Goal: Information Seeking & Learning: Learn about a topic

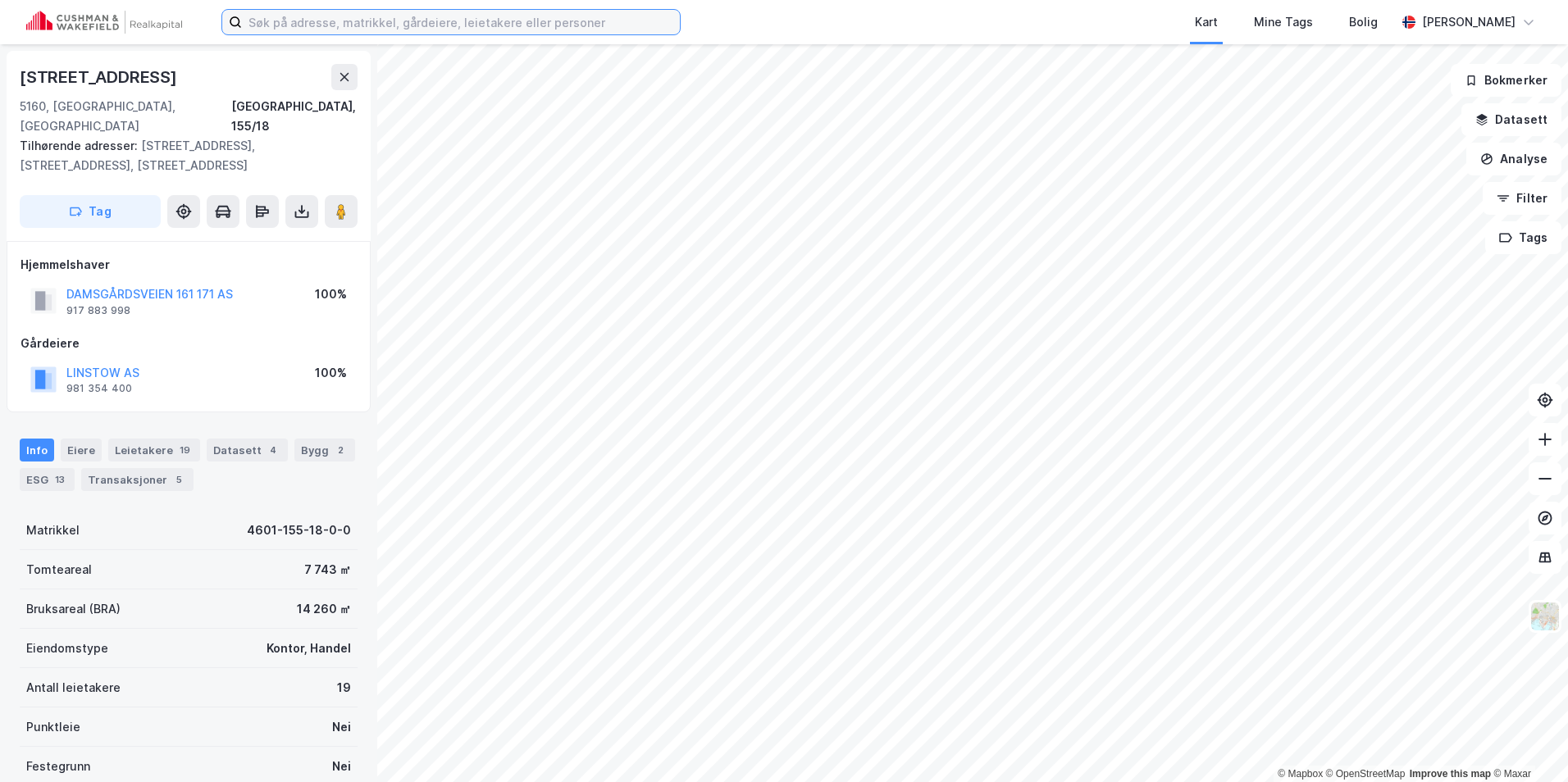
click at [349, 22] on input at bounding box center [461, 22] width 438 height 24
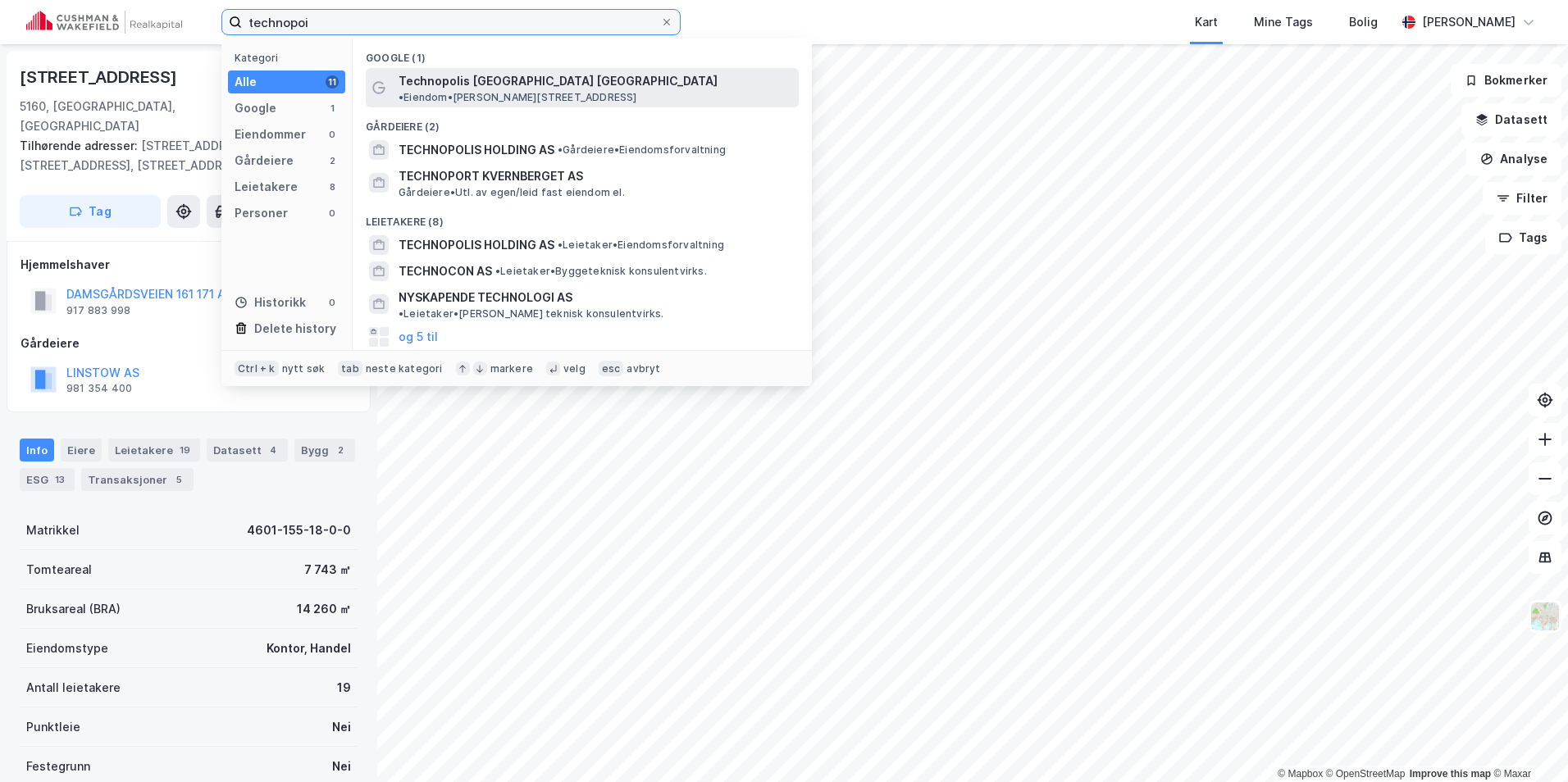
type input "technopoi"
click at [525, 80] on span "Technopolis [GEOGRAPHIC_DATA] [GEOGRAPHIC_DATA]" at bounding box center [558, 80] width 319 height 20
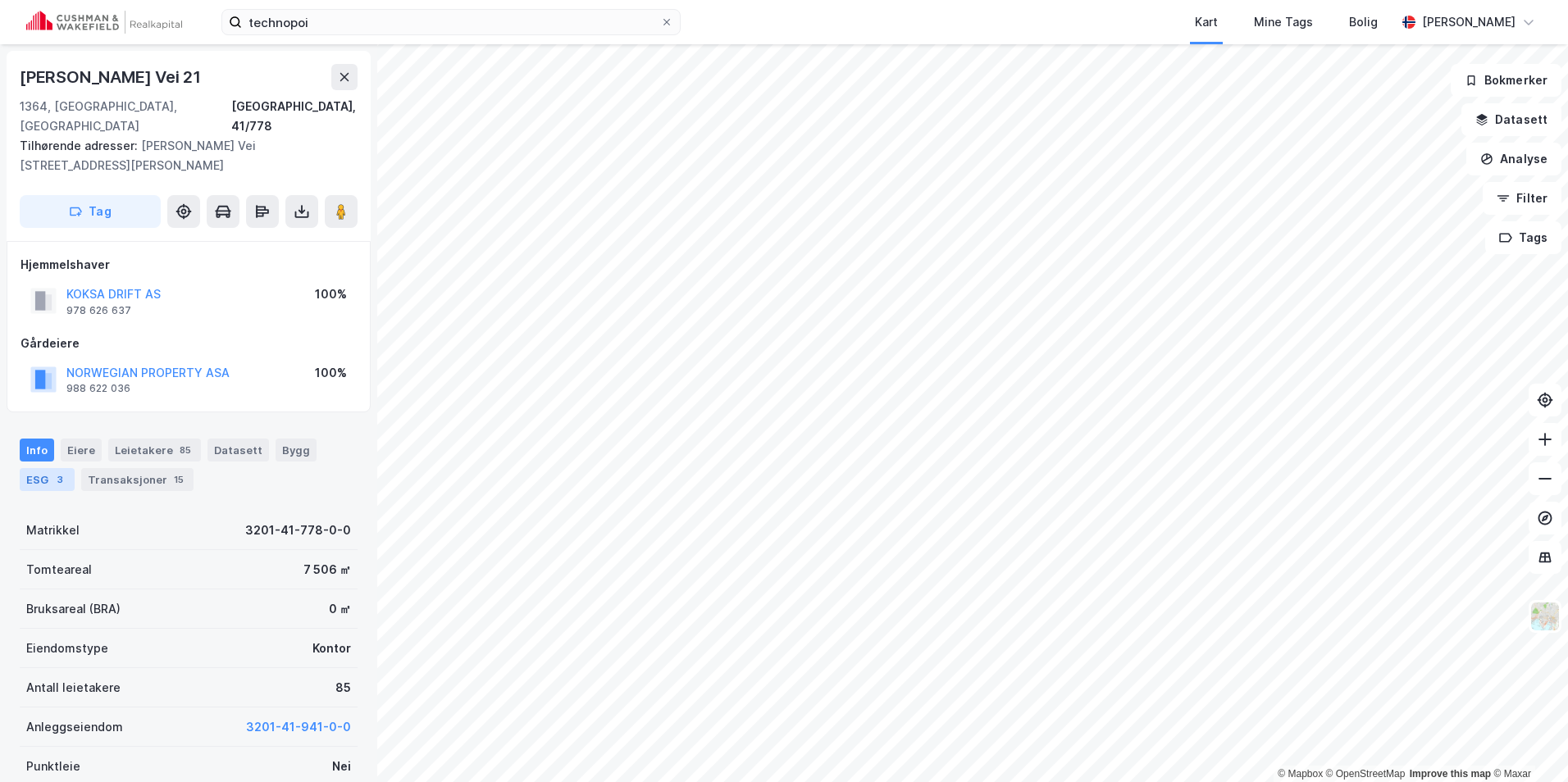
click at [55, 471] on div "3" at bounding box center [60, 479] width 16 height 16
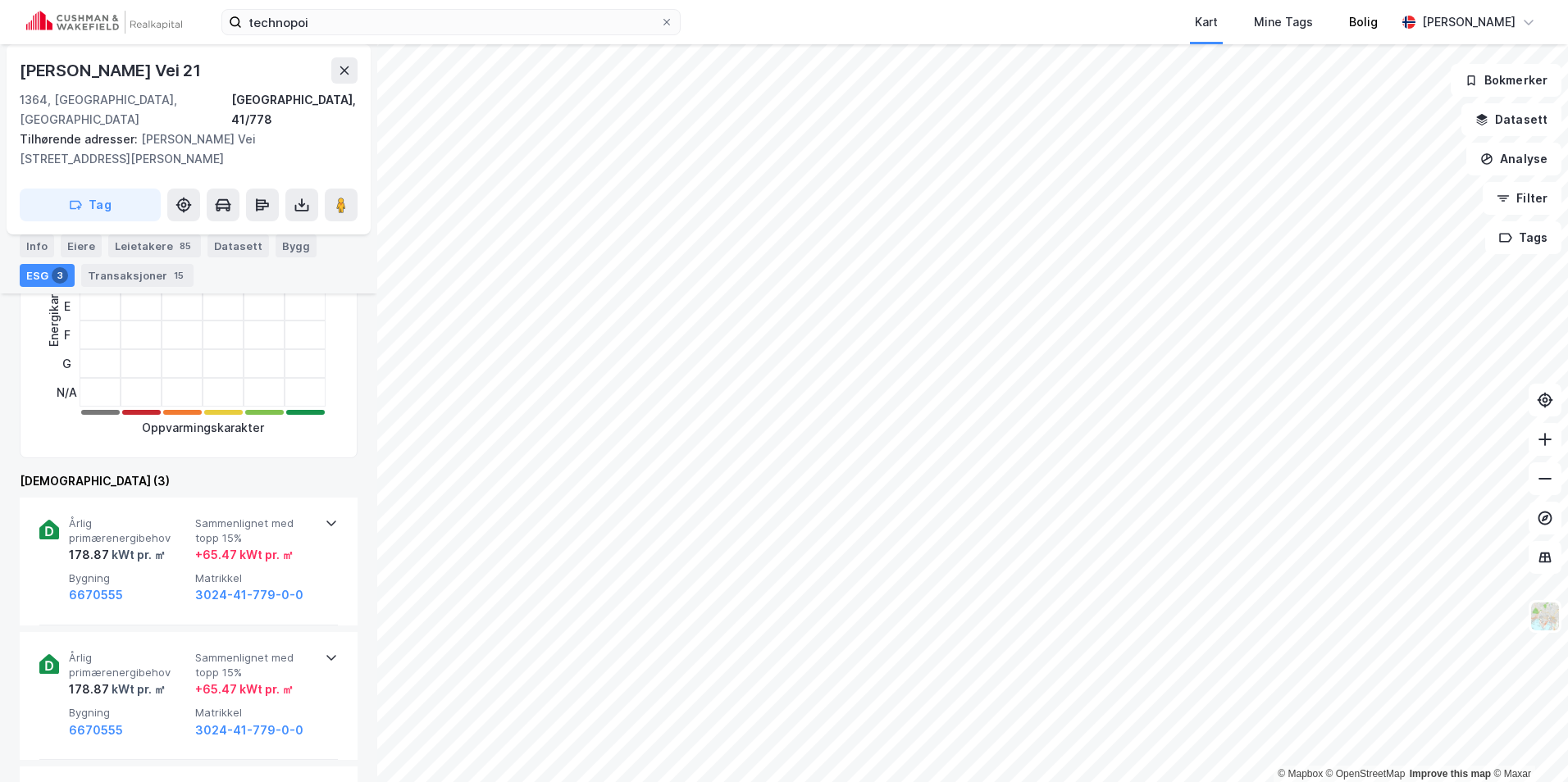
scroll to position [410, 0]
click at [347, 74] on icon at bounding box center [344, 70] width 13 height 13
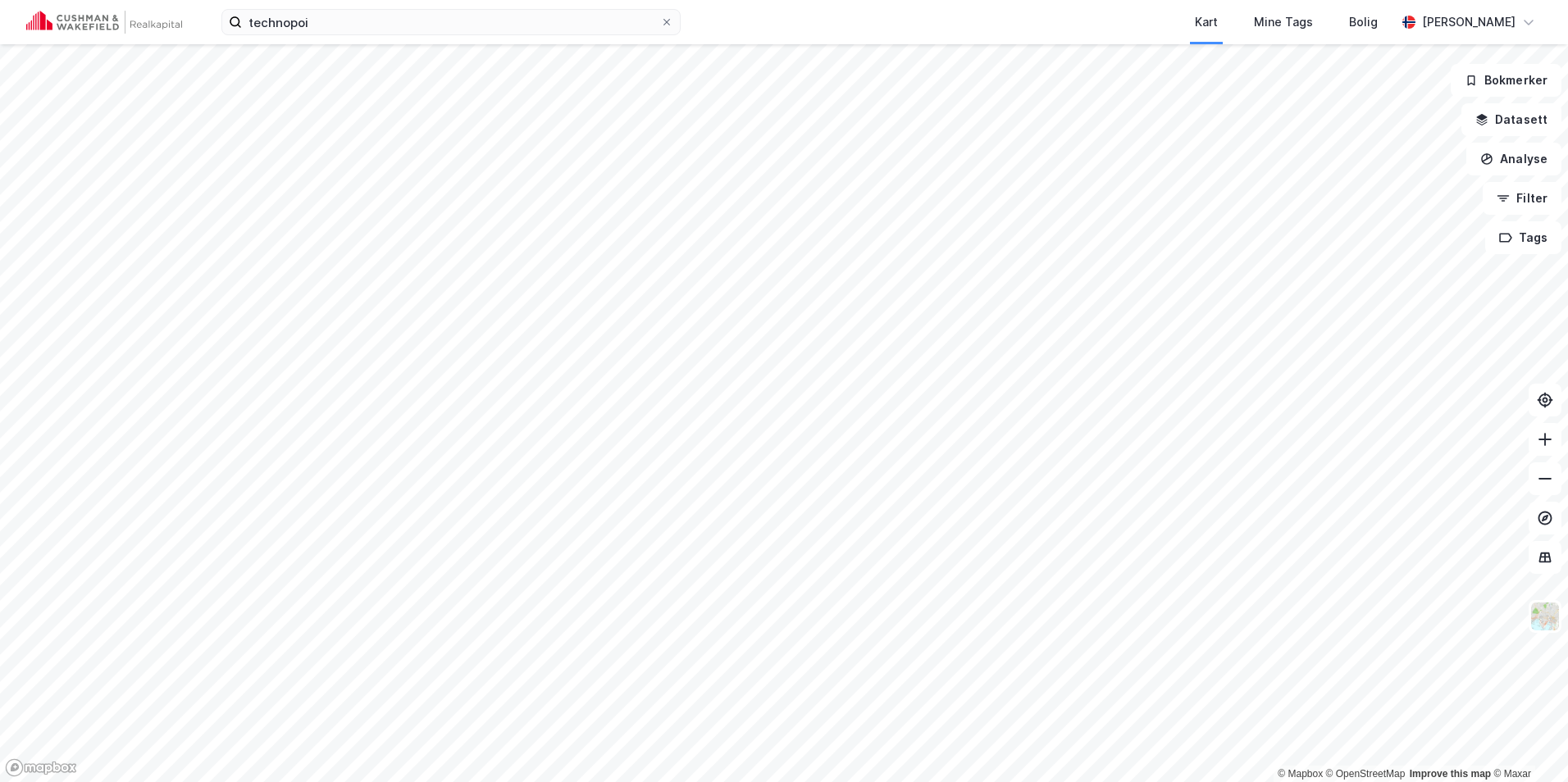
click at [151, 27] on img at bounding box center [104, 22] width 156 height 23
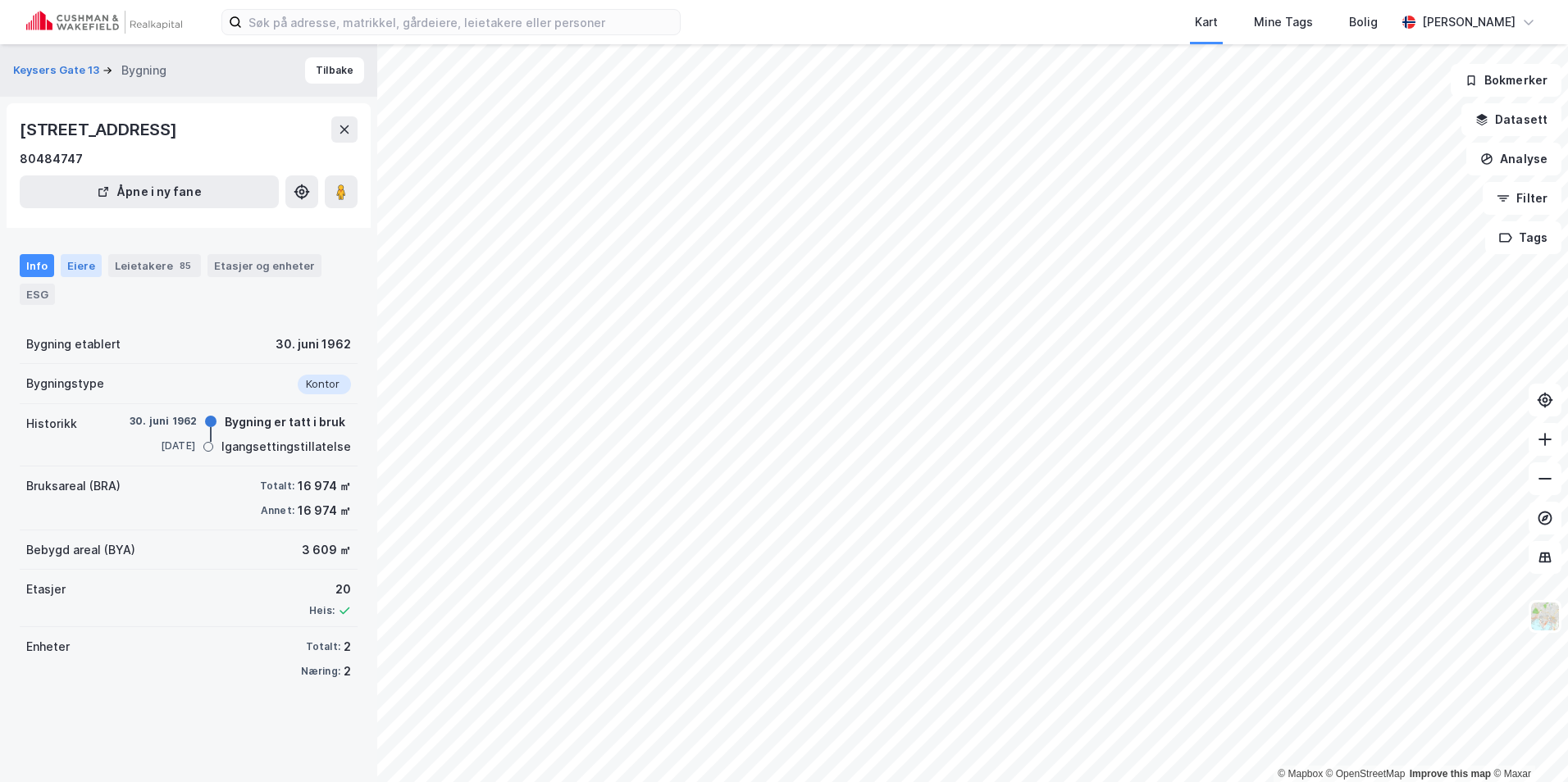
click at [97, 271] on div "Eiere" at bounding box center [80, 266] width 41 height 23
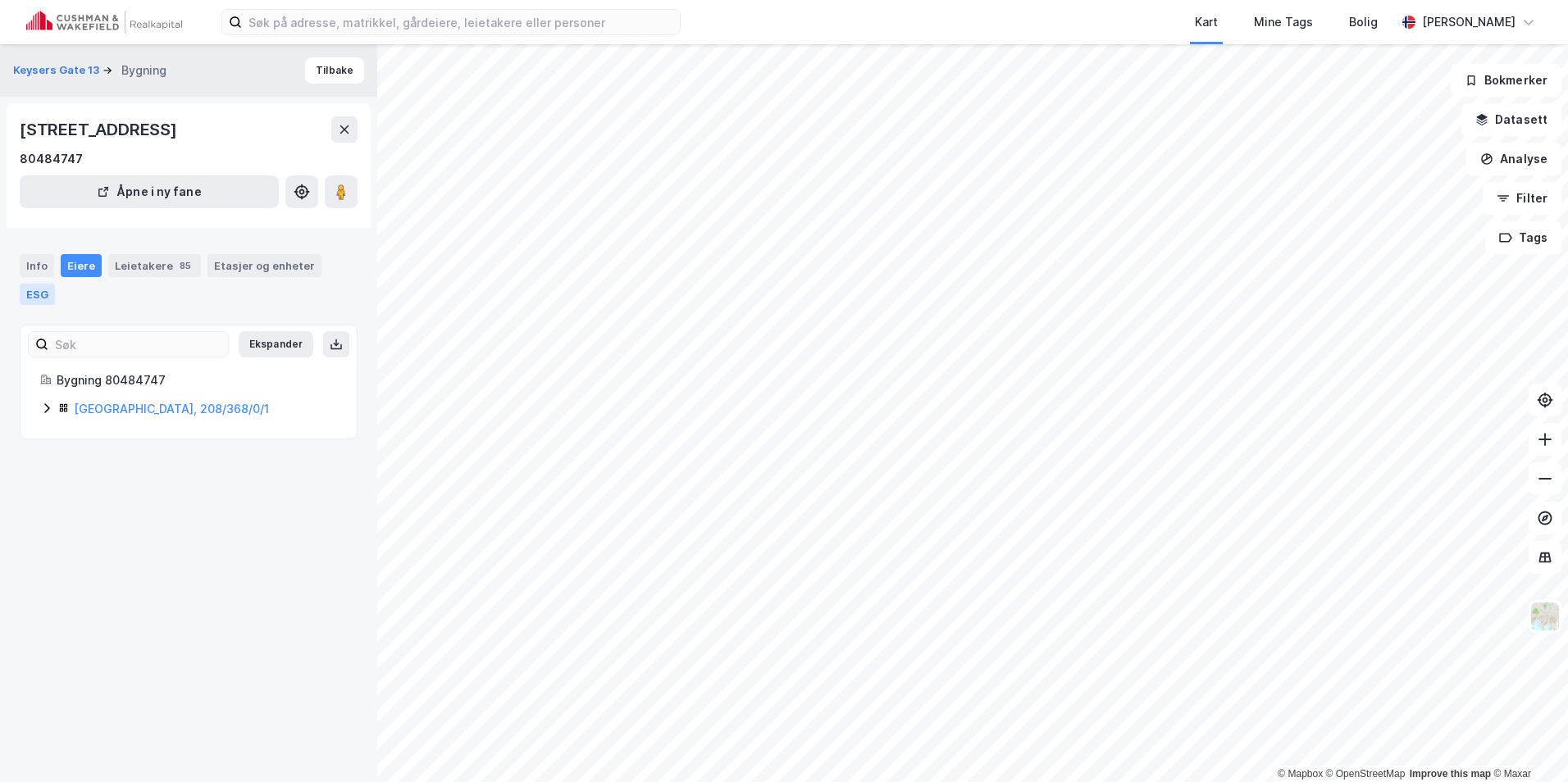
click at [37, 286] on div "ESG" at bounding box center [37, 294] width 35 height 22
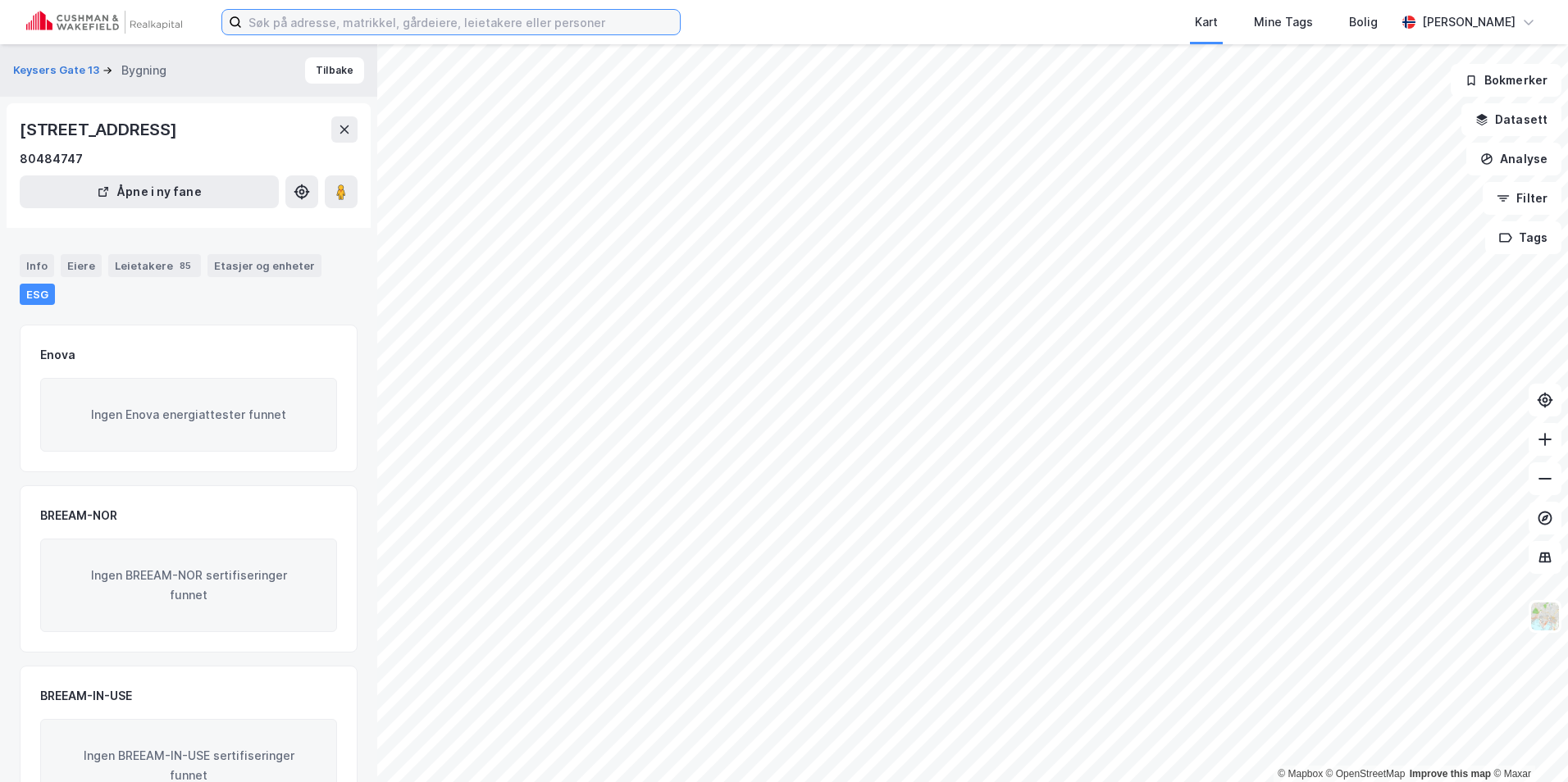
click at [434, 23] on input at bounding box center [461, 22] width 438 height 24
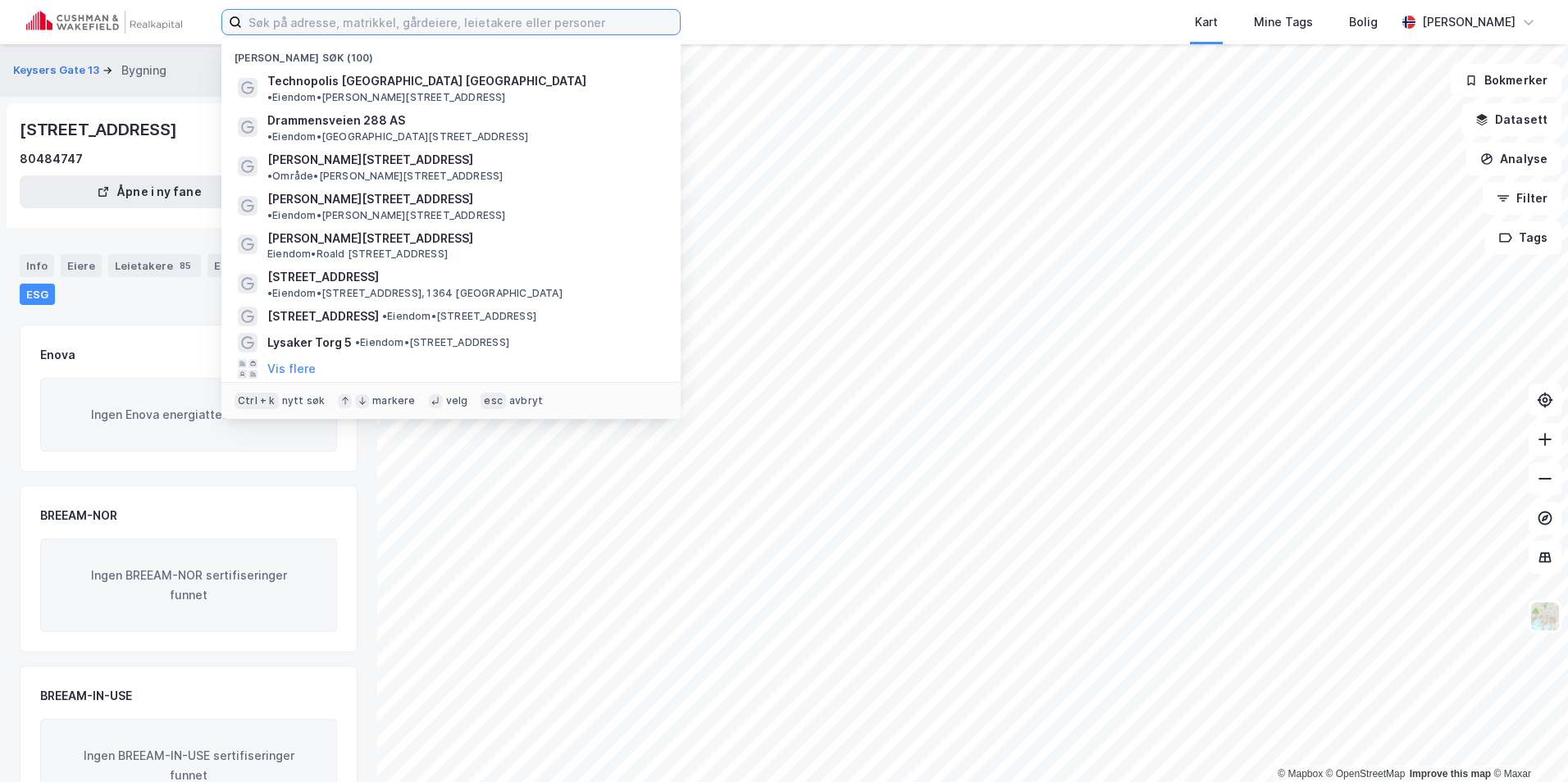
paste input
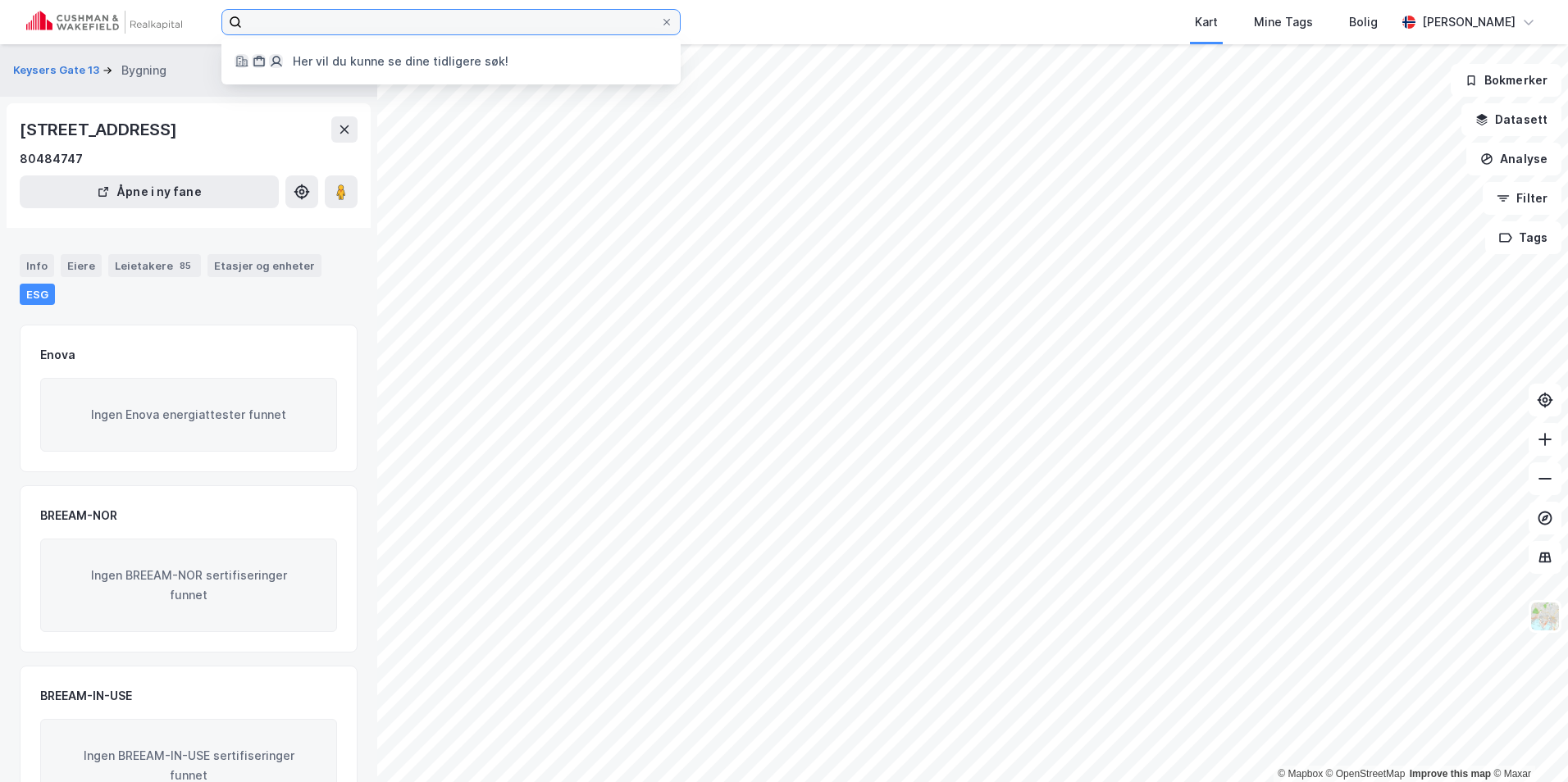
drag, startPoint x: 392, startPoint y: 26, endPoint x: 165, endPoint y: 27, distance: 227.0
click at [165, 27] on div "Her vil du kunne se dine tidligere søk! Kart Mine Tags Bolig [PERSON_NAME]" at bounding box center [784, 22] width 1568 height 44
drag, startPoint x: 328, startPoint y: 8, endPoint x: 196, endPoint y: 11, distance: 132.0
click at [196, 11] on div "Her vil du kunne se dine tidligere søk! Kart Mine Tags Bolig [PERSON_NAME]" at bounding box center [784, 22] width 1568 height 44
paste input
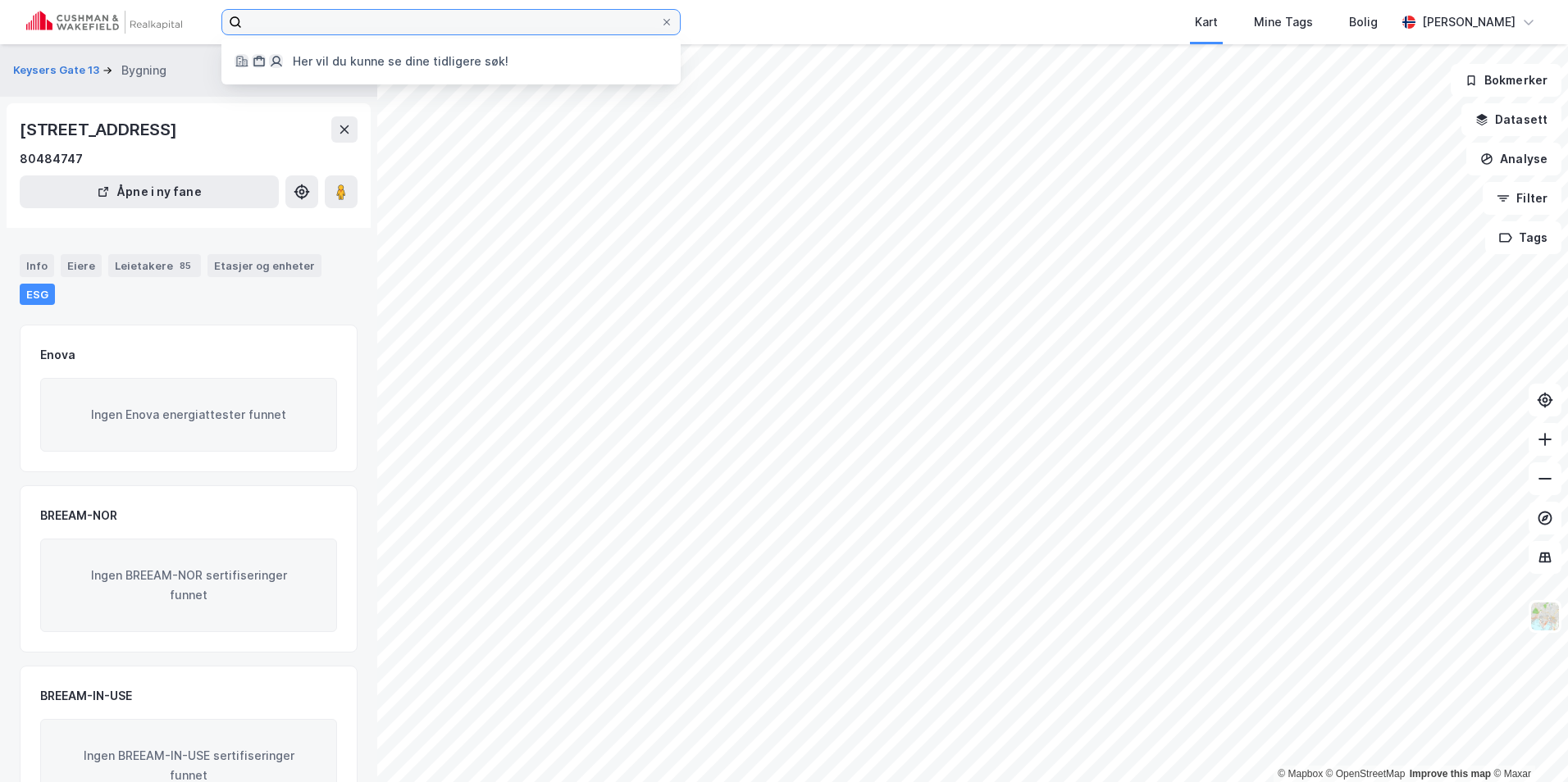
drag, startPoint x: 424, startPoint y: 29, endPoint x: 170, endPoint y: -5, distance: 256.3
click at [170, 0] on html "Her vil du kunne se dine tidligere søk! Kart Mine Tags Bolig [PERSON_NAME] © Ma…" at bounding box center [784, 391] width 1568 height 782
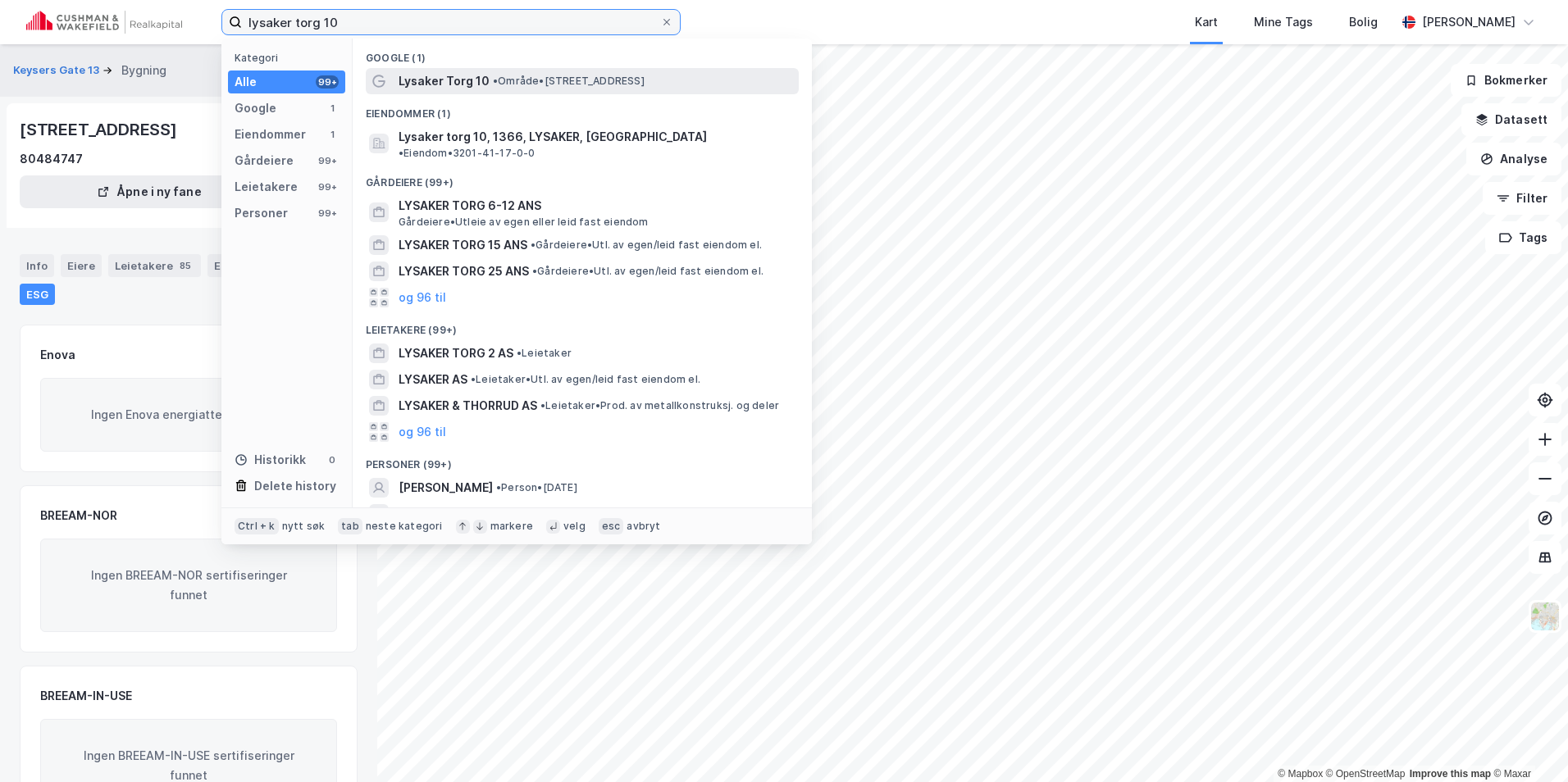
type input "lysaker torg 10"
click at [563, 85] on span "• Område • [STREET_ADDRESS]" at bounding box center [569, 80] width 151 height 13
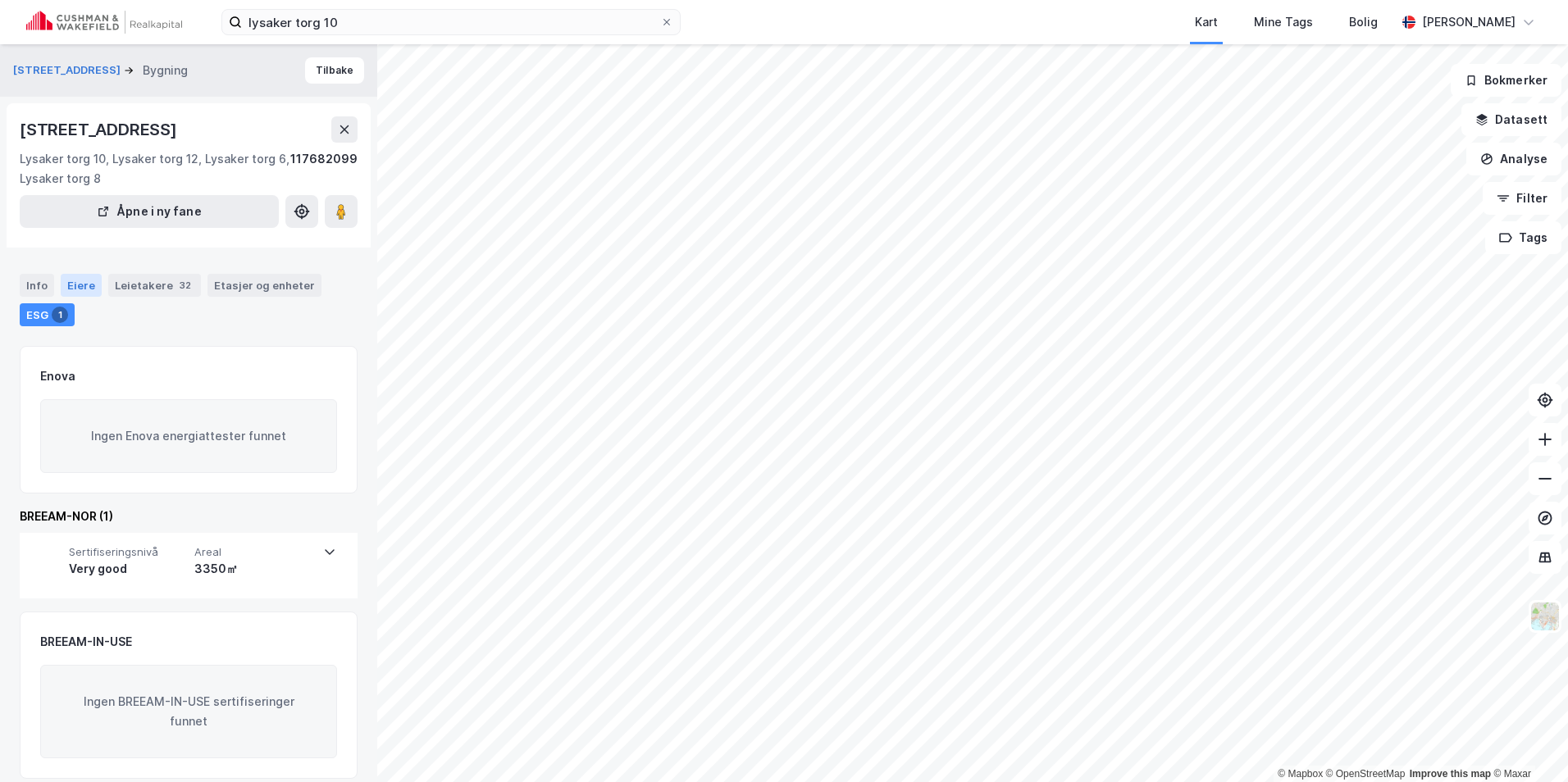
click at [87, 286] on div "Eiere" at bounding box center [80, 285] width 41 height 23
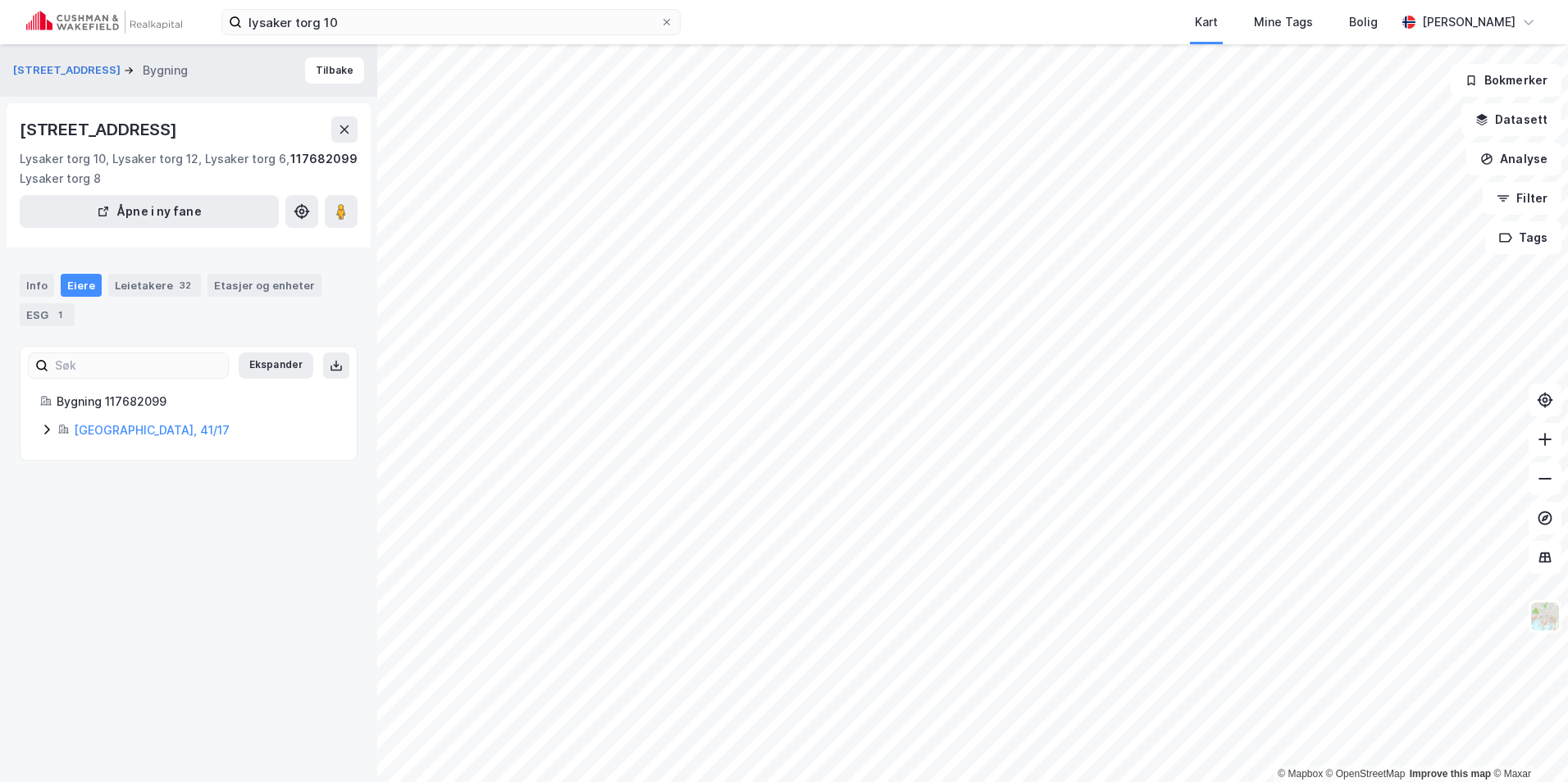
click at [40, 426] on icon at bounding box center [46, 429] width 13 height 13
click at [191, 486] on link "Lysaker Torg 6 12 ANS" at bounding box center [212, 485] width 126 height 14
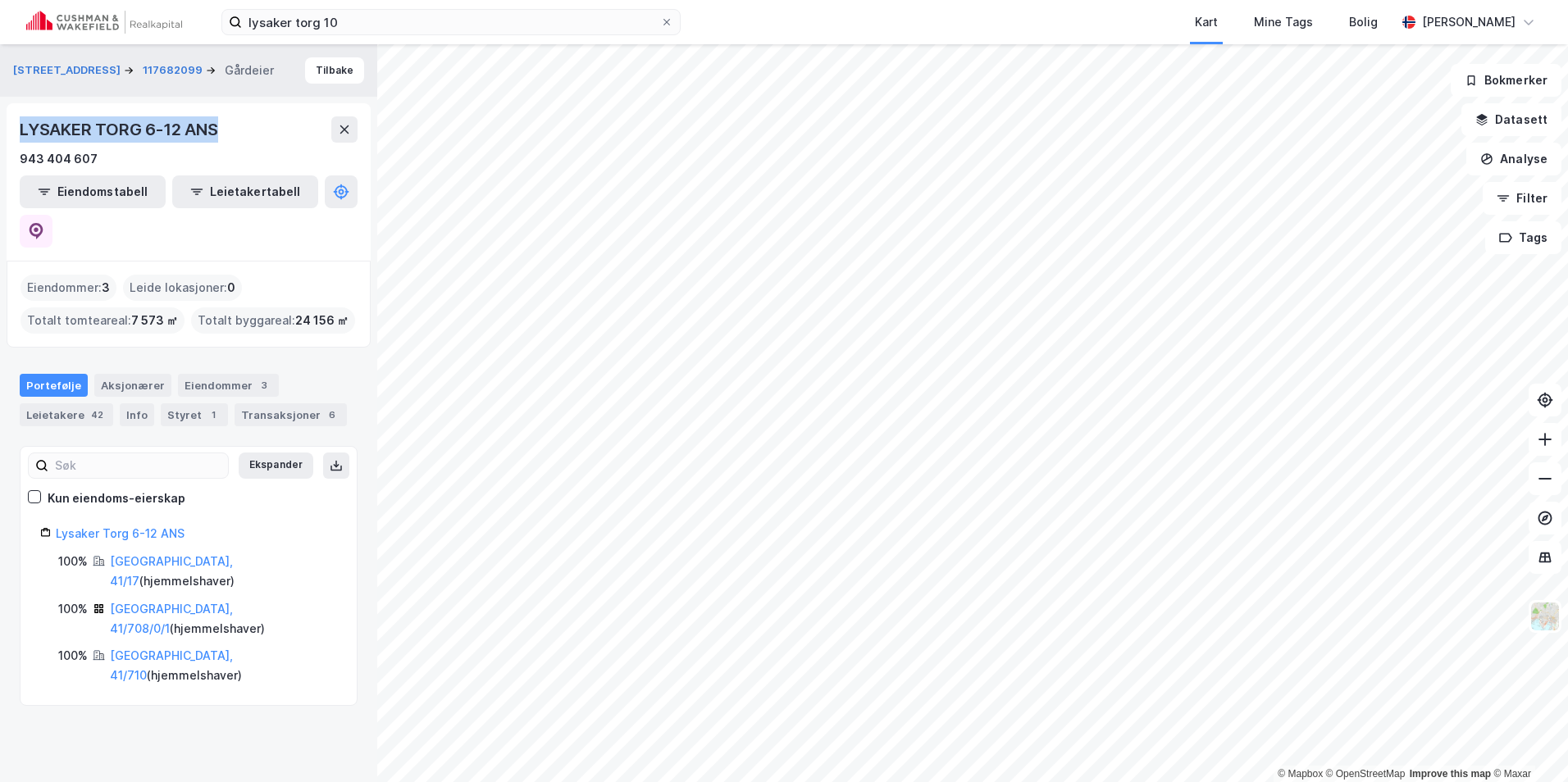
drag, startPoint x: 220, startPoint y: 129, endPoint x: 11, endPoint y: 119, distance: 209.2
click at [11, 119] on div "LYSAKER TORG 6-12 ANS 943 404 607 Eiendomstabell Leietakertabell" at bounding box center [189, 182] width 364 height 157
click at [202, 134] on div "LYSAKER TORG 6-12 ANS" at bounding box center [120, 130] width 202 height 26
drag, startPoint x: 216, startPoint y: 126, endPoint x: 18, endPoint y: 129, distance: 198.0
click at [18, 129] on div "LYSAKER TORG 6-12 ANS 943 404 607 Eiendomstabell Leietakertabell" at bounding box center [189, 182] width 364 height 157
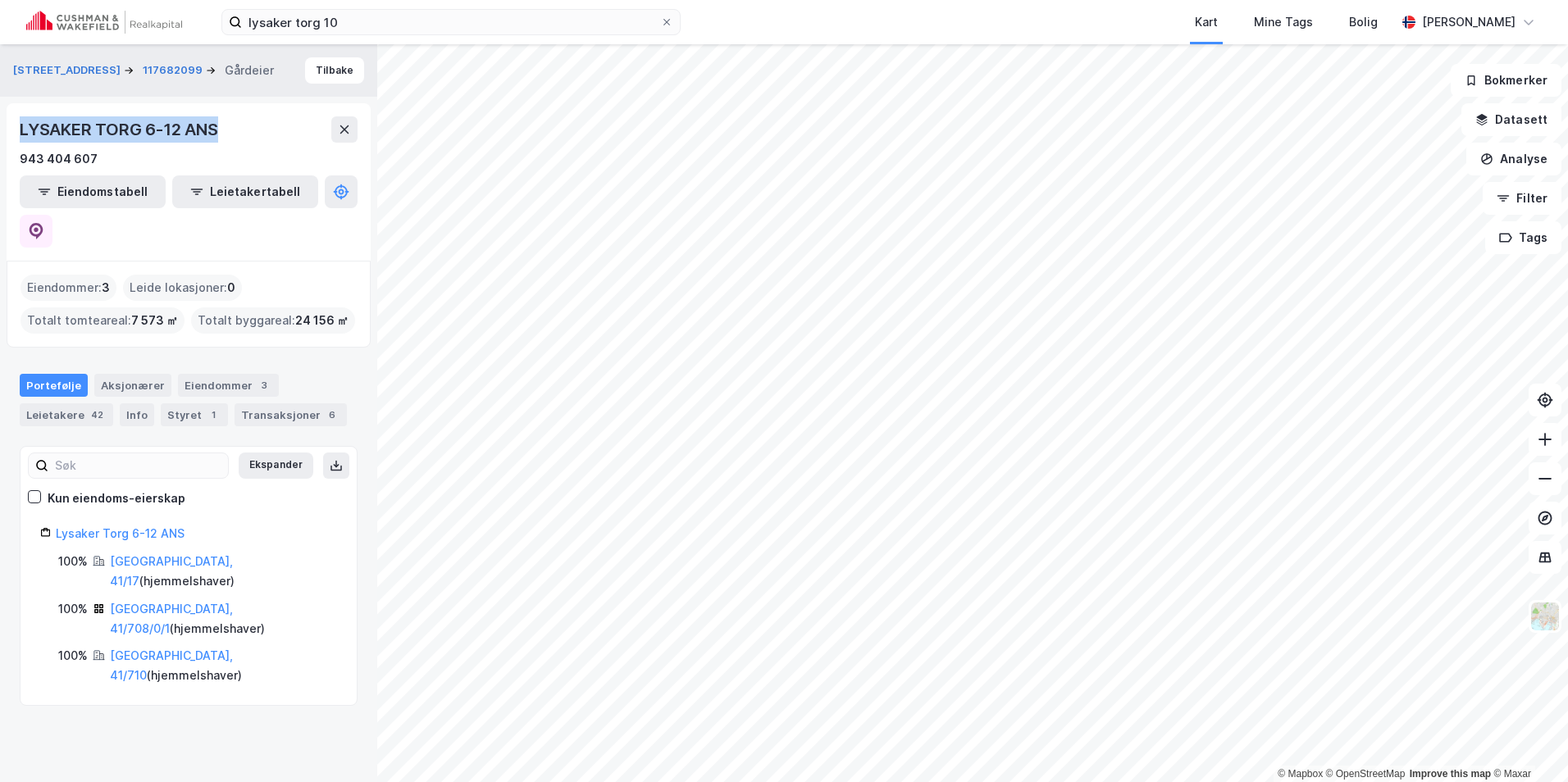
copy div "LYSAKER TORG 6-12 ANS"
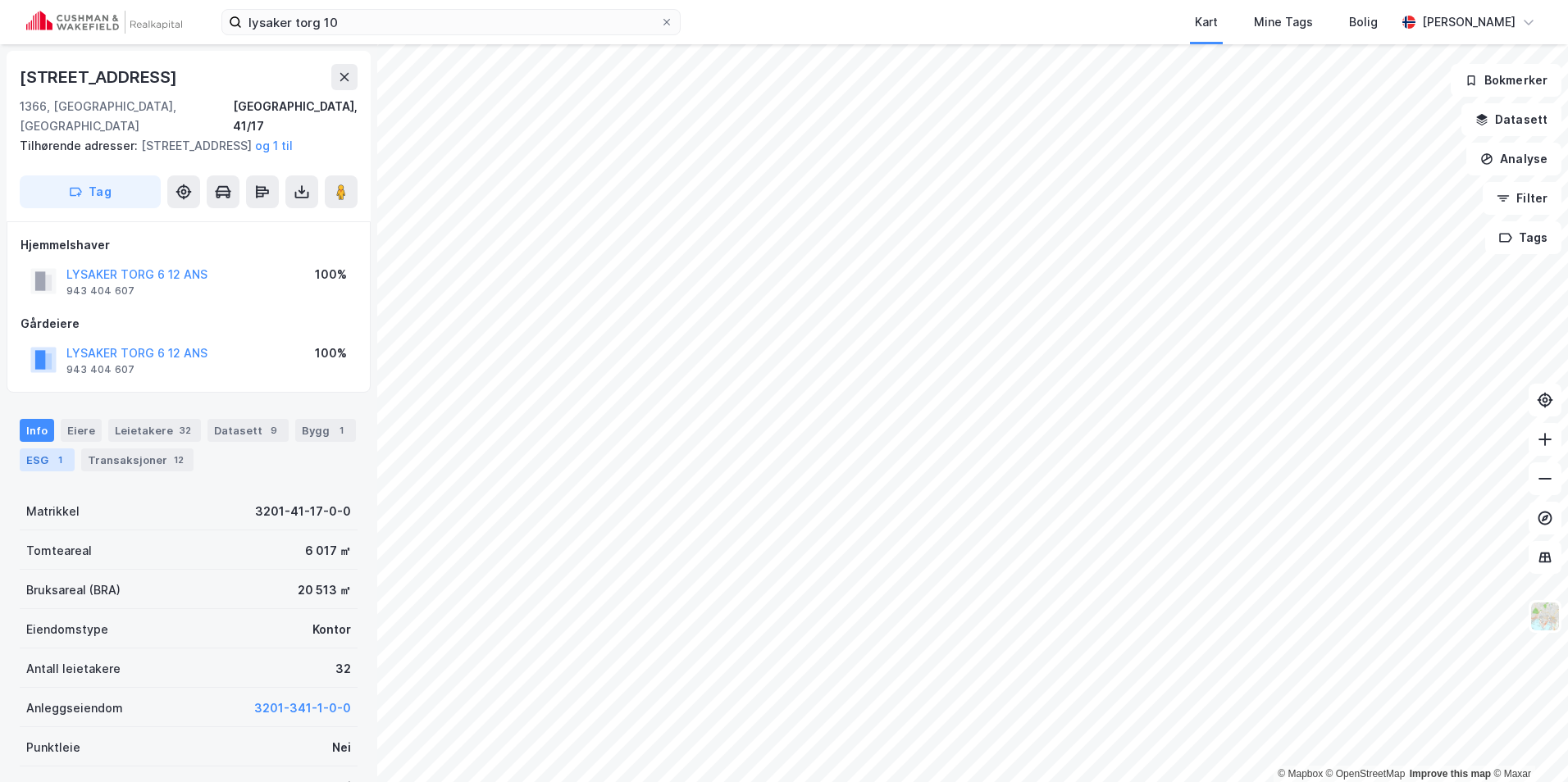
click at [32, 464] on div "ESG 1" at bounding box center [47, 459] width 55 height 23
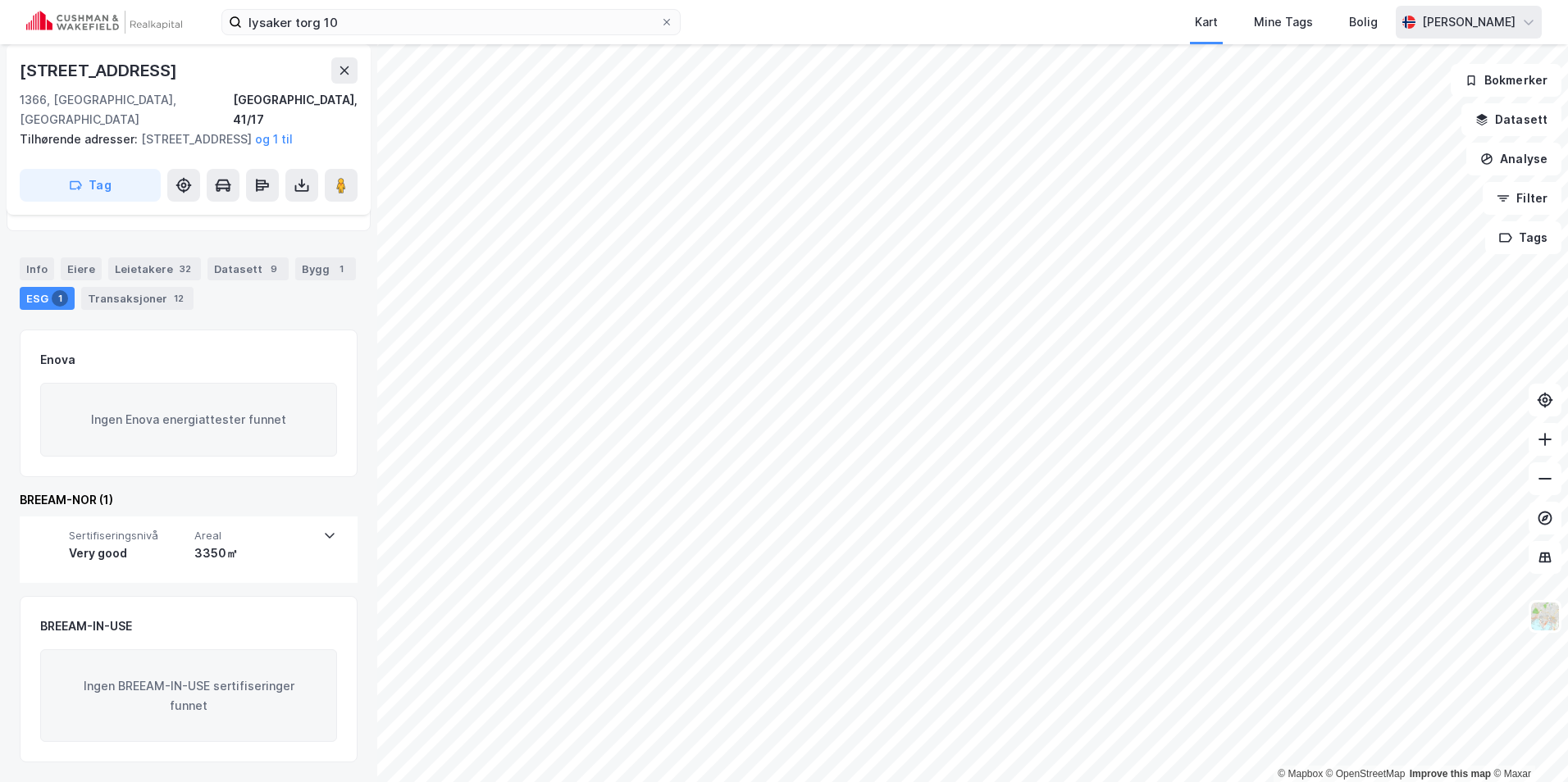
scroll to position [159, 0]
